Goal: Feedback & Contribution: Contribute content

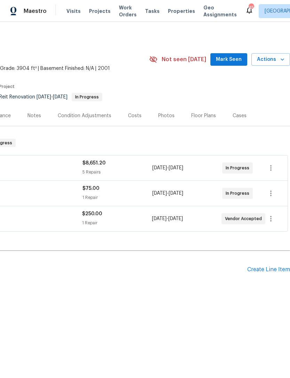
scroll to position [0, 103]
click at [235, 57] on span "Mark Seen" at bounding box center [229, 59] width 26 height 9
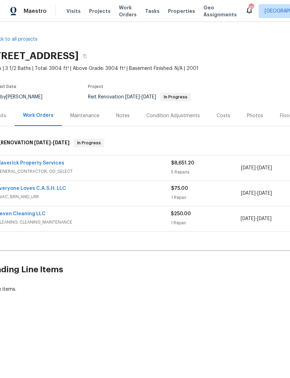
scroll to position [0, 15]
click at [126, 117] on div "Notes" at bounding box center [123, 115] width 14 height 7
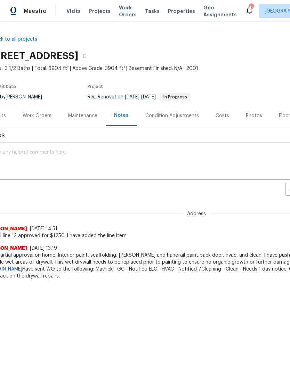
click at [87, 158] on textarea at bounding box center [182, 162] width 385 height 24
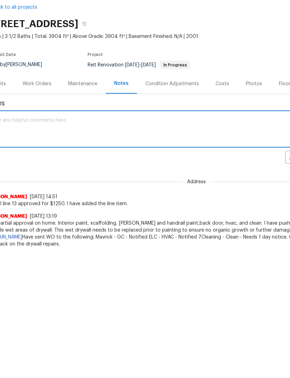
click at [58, 150] on textarea at bounding box center [182, 162] width 385 height 24
click at [37, 150] on textarea at bounding box center [182, 162] width 385 height 24
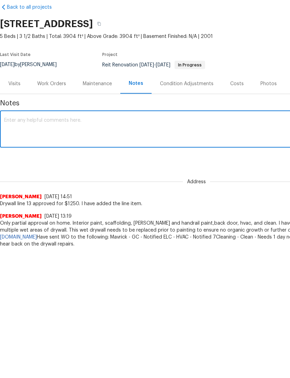
click at [39, 150] on textarea at bounding box center [196, 162] width 385 height 24
paste textarea "An on-site progress walk confirms that the interior painting is underway and on…"
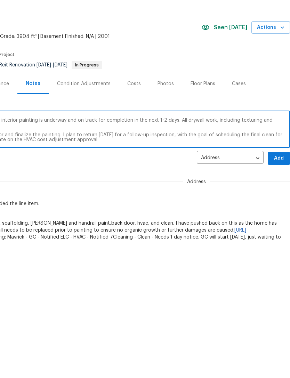
scroll to position [0, 103]
type textarea "An on-site progress walk confirms that the interior painting is underway and on…"
click at [276, 186] on span "Add" at bounding box center [279, 190] width 11 height 9
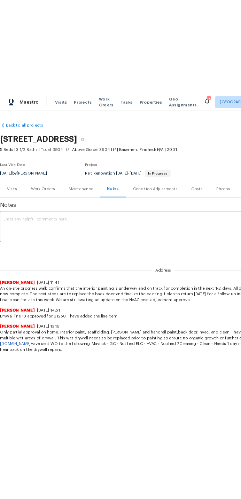
scroll to position [0, 0]
